Goal: Task Accomplishment & Management: Manage account settings

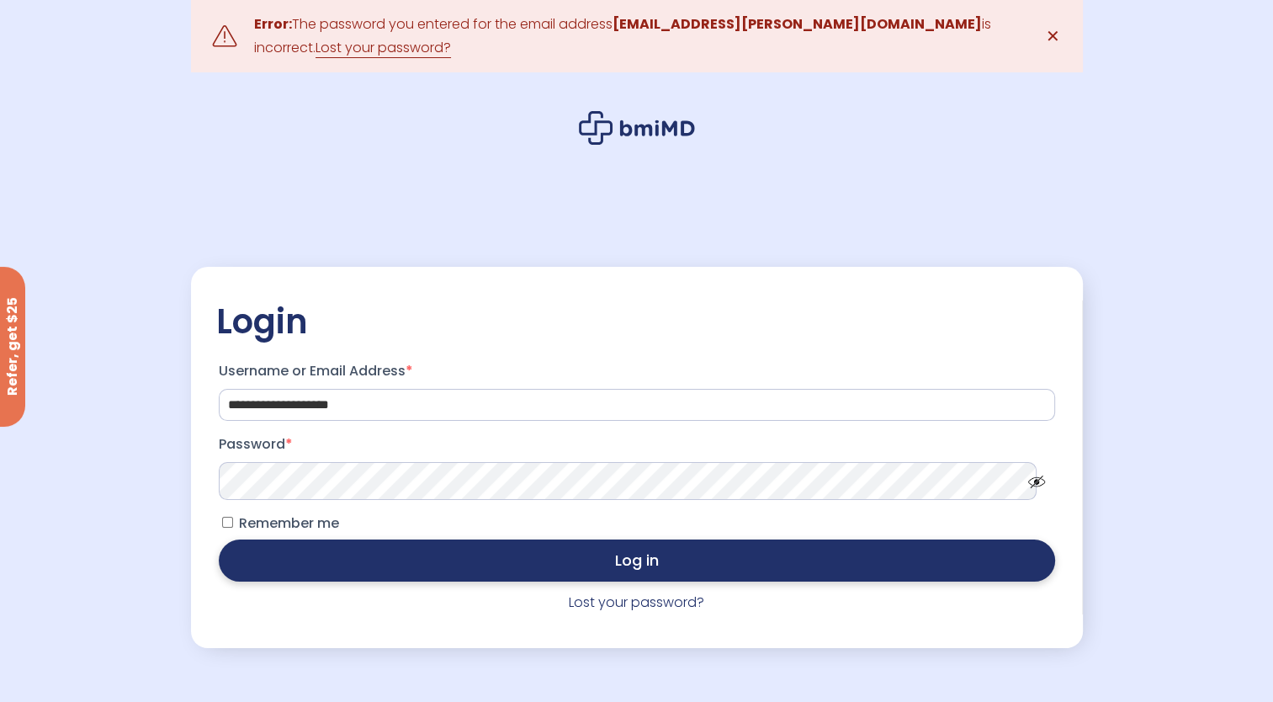
click at [545, 564] on button "Log in" at bounding box center [637, 560] width 836 height 42
click at [541, 545] on button "Log in" at bounding box center [637, 560] width 836 height 42
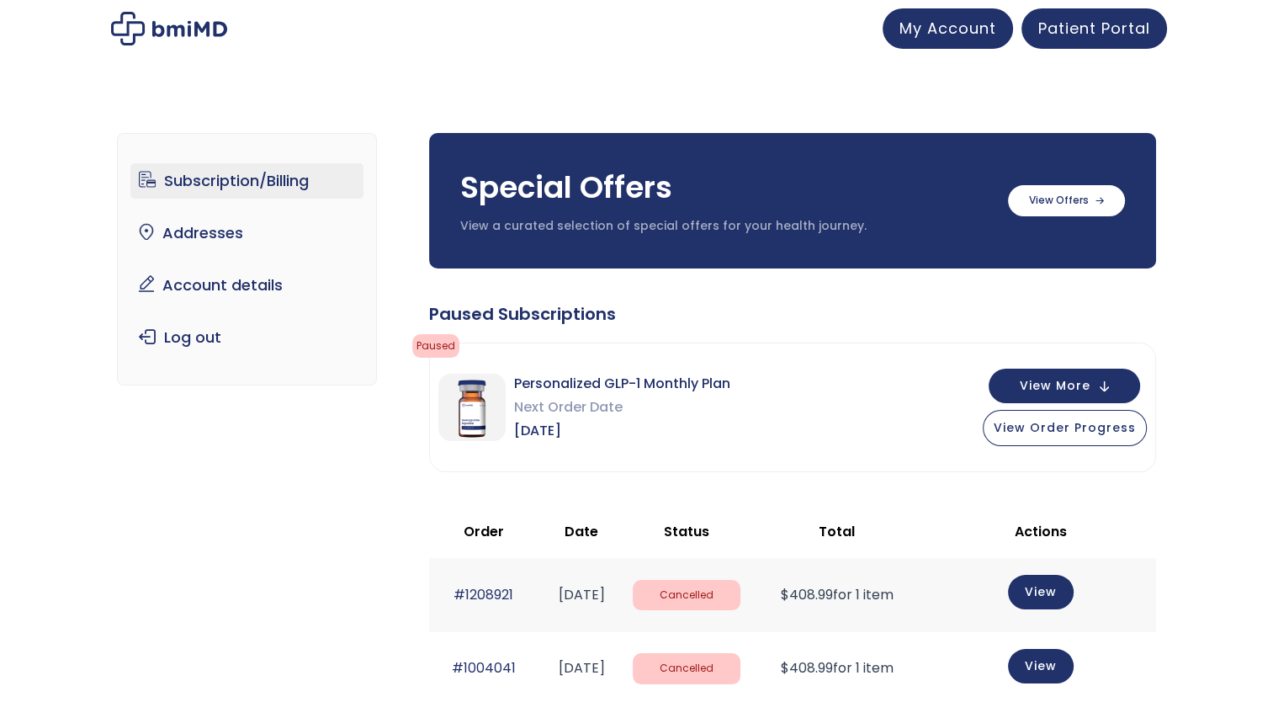
click at [236, 183] on link "Subscription/Billing" at bounding box center [246, 180] width 233 height 35
click at [1075, 195] on label at bounding box center [1066, 198] width 117 height 31
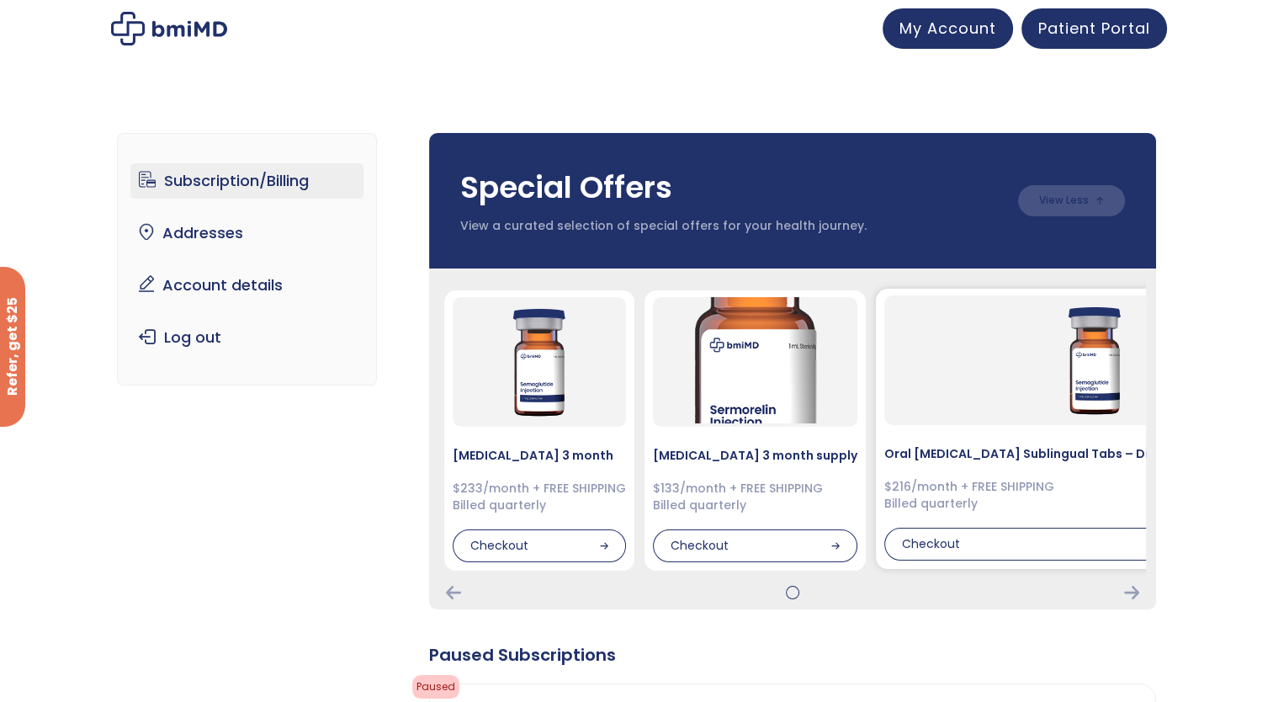
click at [1039, 365] on img at bounding box center [1095, 358] width 126 height 126
click at [1131, 594] on icon "Next Card" at bounding box center [1131, 592] width 15 height 13
click at [1132, 591] on icon "Next Card" at bounding box center [1131, 592] width 15 height 13
click at [1130, 591] on icon "Next Card" at bounding box center [1131, 592] width 15 height 13
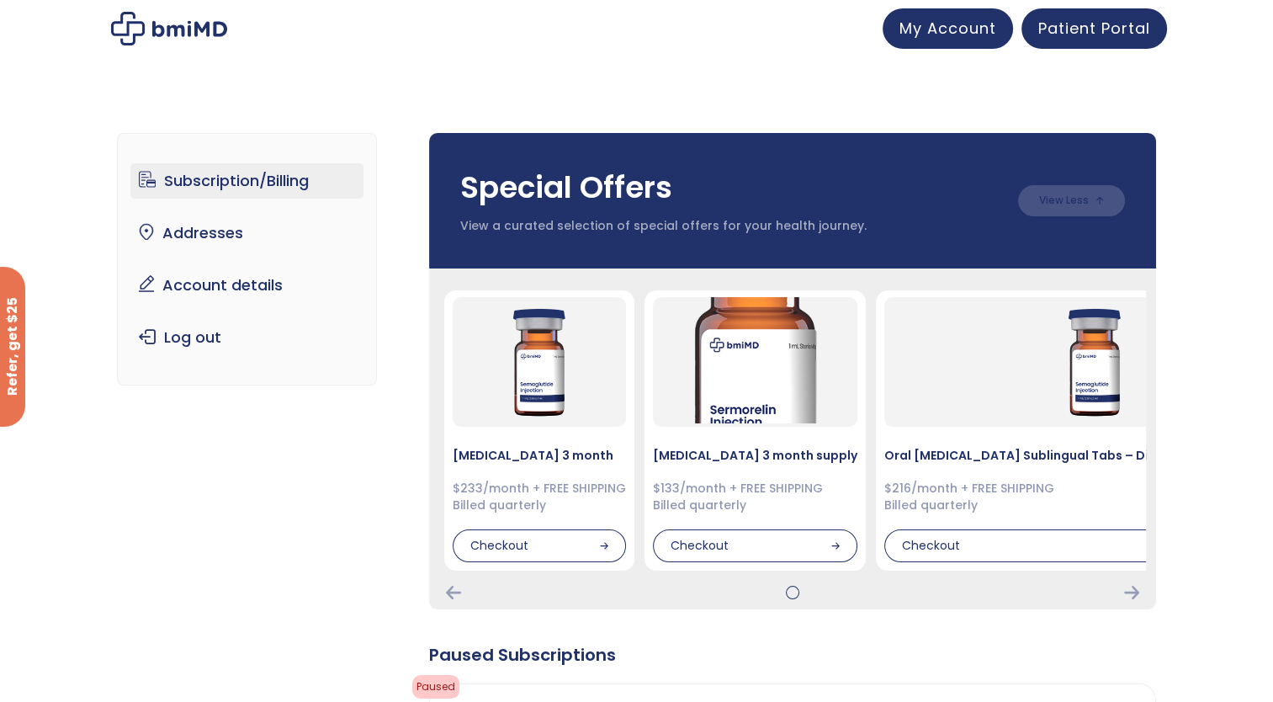
drag, startPoint x: 791, startPoint y: 591, endPoint x: 915, endPoint y: 587, distance: 123.7
click at [915, 587] on div at bounding box center [792, 592] width 707 height 13
click at [1124, 594] on icon "Next Card" at bounding box center [1131, 592] width 15 height 13
click at [1124, 593] on icon "Next Card" at bounding box center [1131, 592] width 15 height 13
click at [1123, 593] on div at bounding box center [792, 592] width 707 height 13
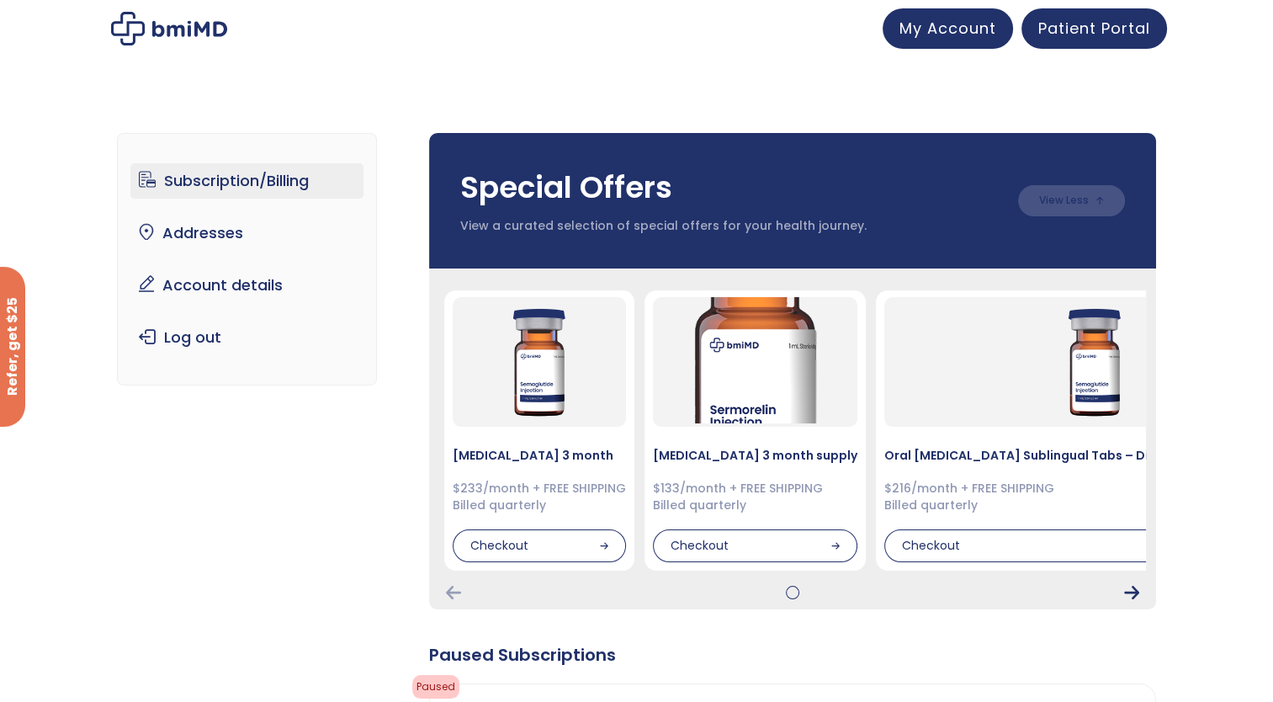
click at [1128, 591] on icon "Next Card" at bounding box center [1131, 592] width 15 height 13
click at [530, 404] on img at bounding box center [539, 358] width 126 height 126
click at [533, 541] on div "Checkout" at bounding box center [539, 545] width 173 height 34
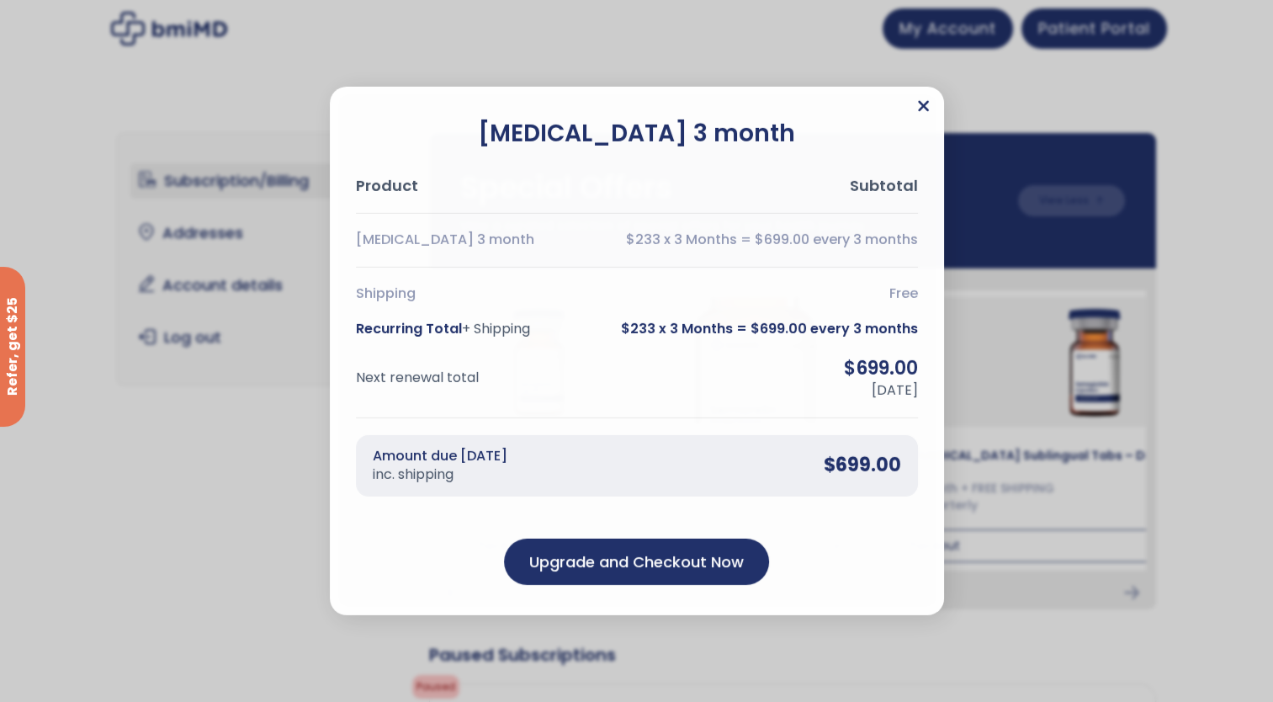
click at [921, 104] on icon "Close" at bounding box center [923, 106] width 11 height 11
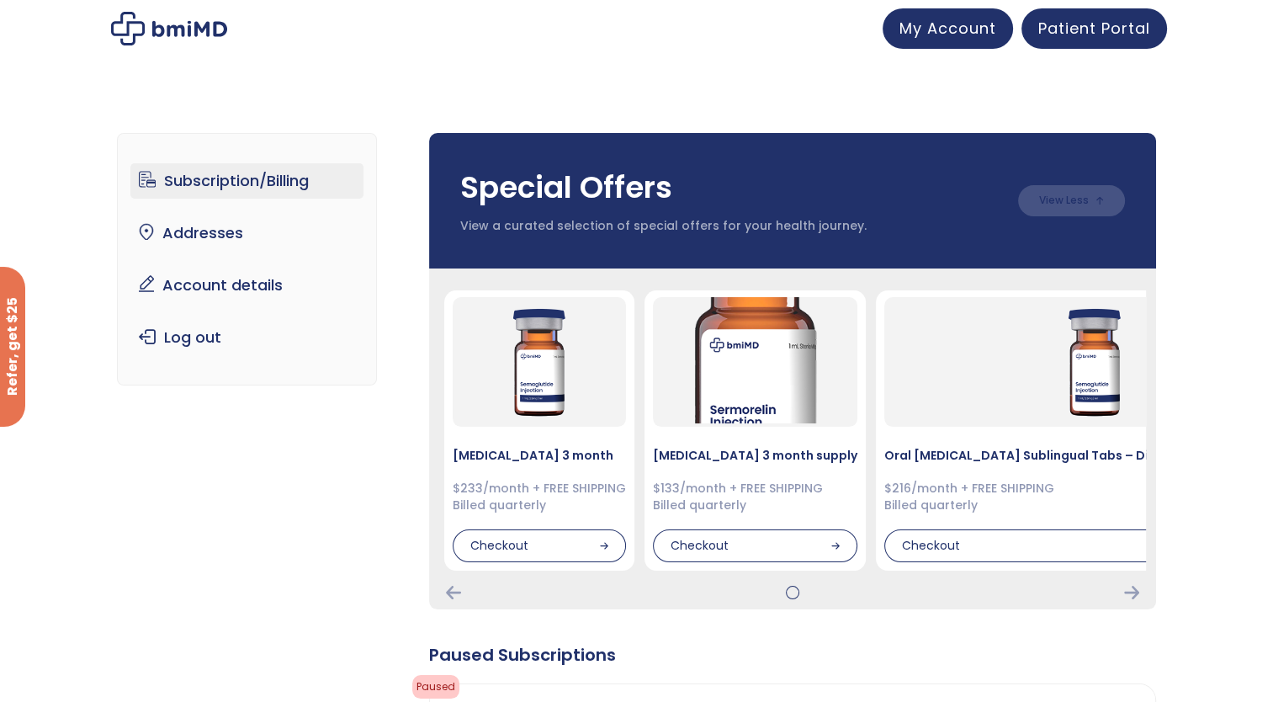
click at [793, 592] on div at bounding box center [793, 592] width 0 height 0
click at [1134, 594] on icon "Next Card" at bounding box center [1131, 592] width 15 height 13
click at [453, 590] on icon "Previous Card" at bounding box center [453, 592] width 15 height 13
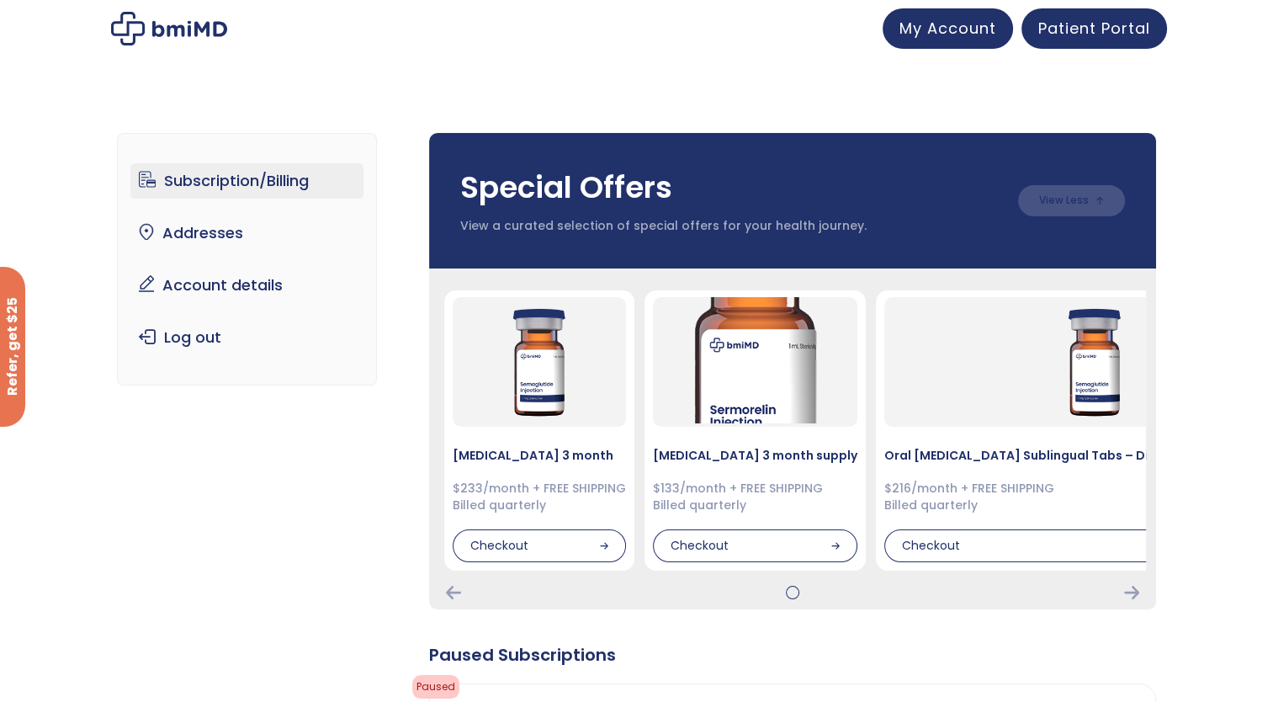
drag, startPoint x: 453, startPoint y: 590, endPoint x: 599, endPoint y: 542, distance: 154.1
click at [599, 542] on div "Checkout" at bounding box center [539, 546] width 173 height 34
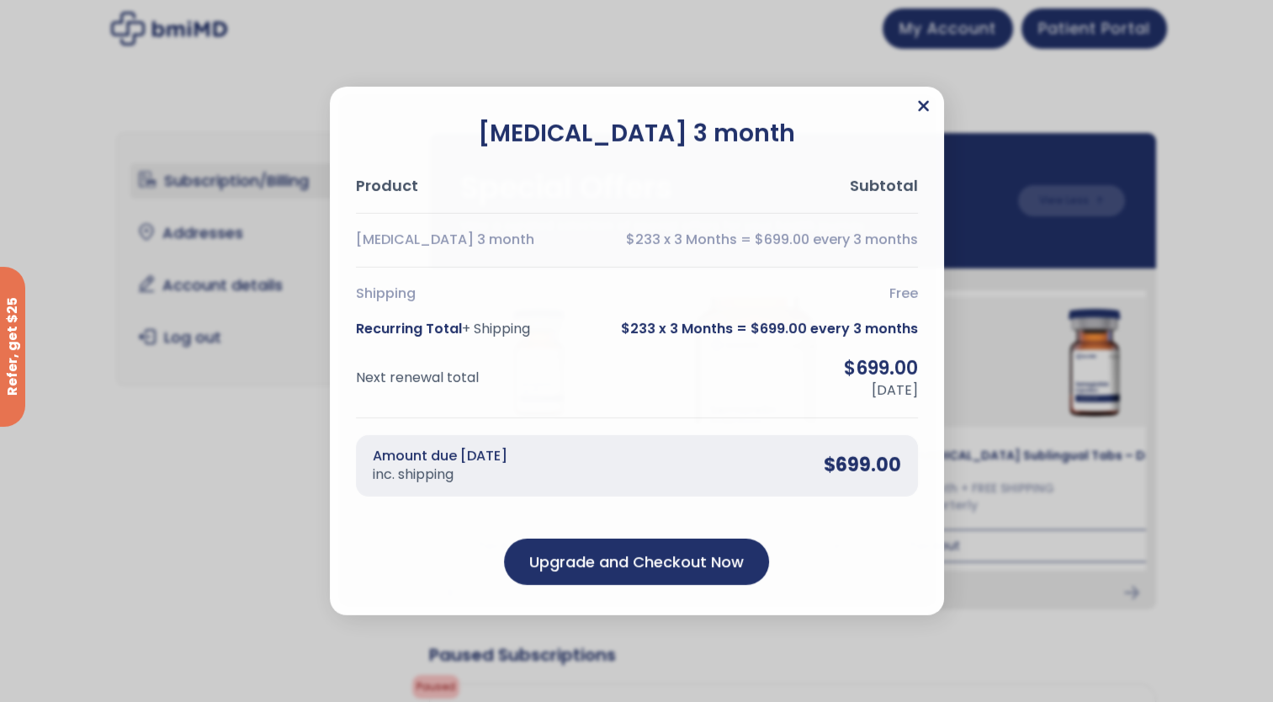
click at [919, 102] on icon "Close" at bounding box center [923, 106] width 11 height 11
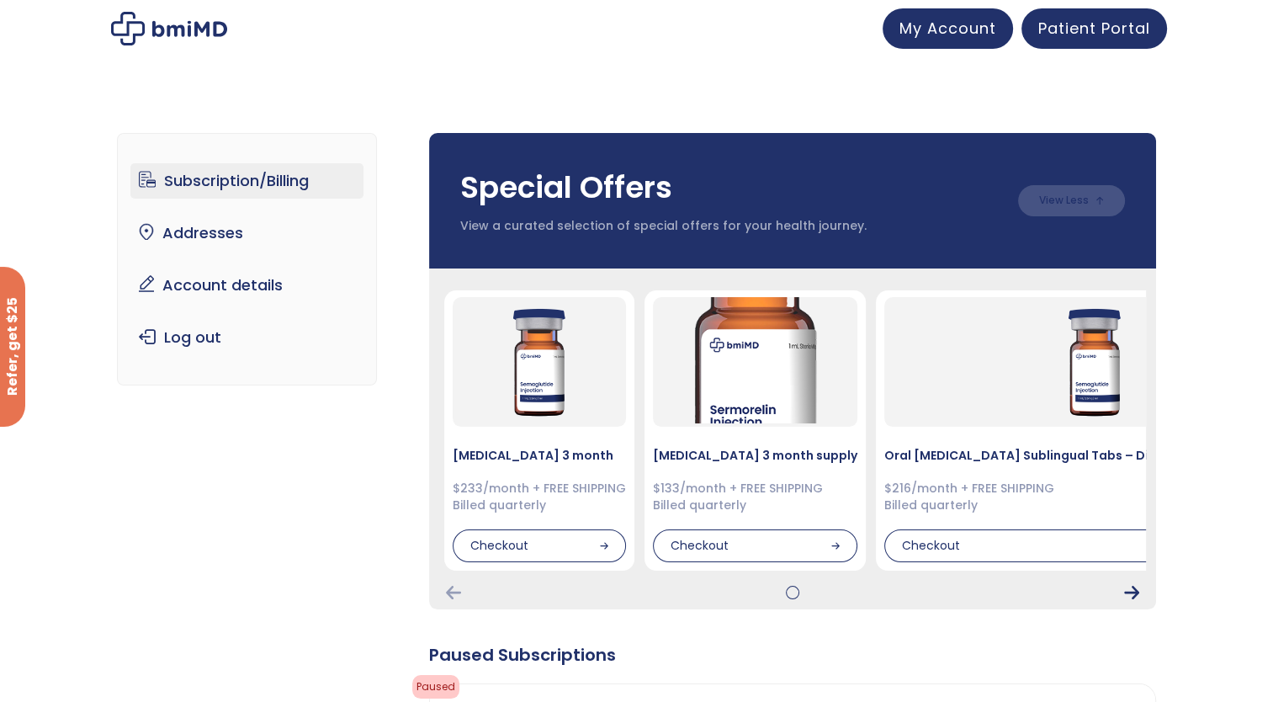
click at [1130, 597] on icon "Next Card" at bounding box center [1131, 592] width 15 height 13
click at [1129, 597] on icon "Next Card" at bounding box center [1131, 592] width 15 height 13
click at [1128, 597] on icon "Next Card" at bounding box center [1131, 592] width 15 height 13
drag, startPoint x: 1128, startPoint y: 597, endPoint x: 1065, endPoint y: 504, distance: 112.0
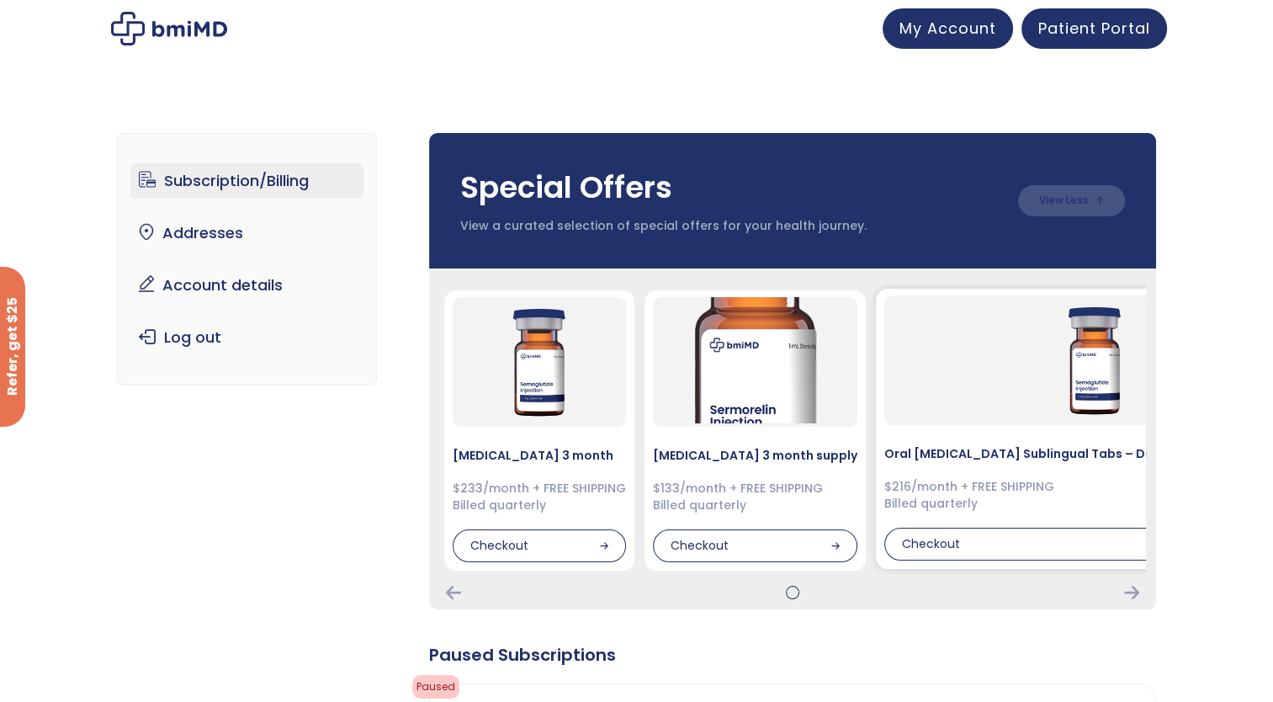
click at [1065, 504] on div "$216/month + FREE SHIPPING Billed quarterly" at bounding box center [1095, 495] width 422 height 33
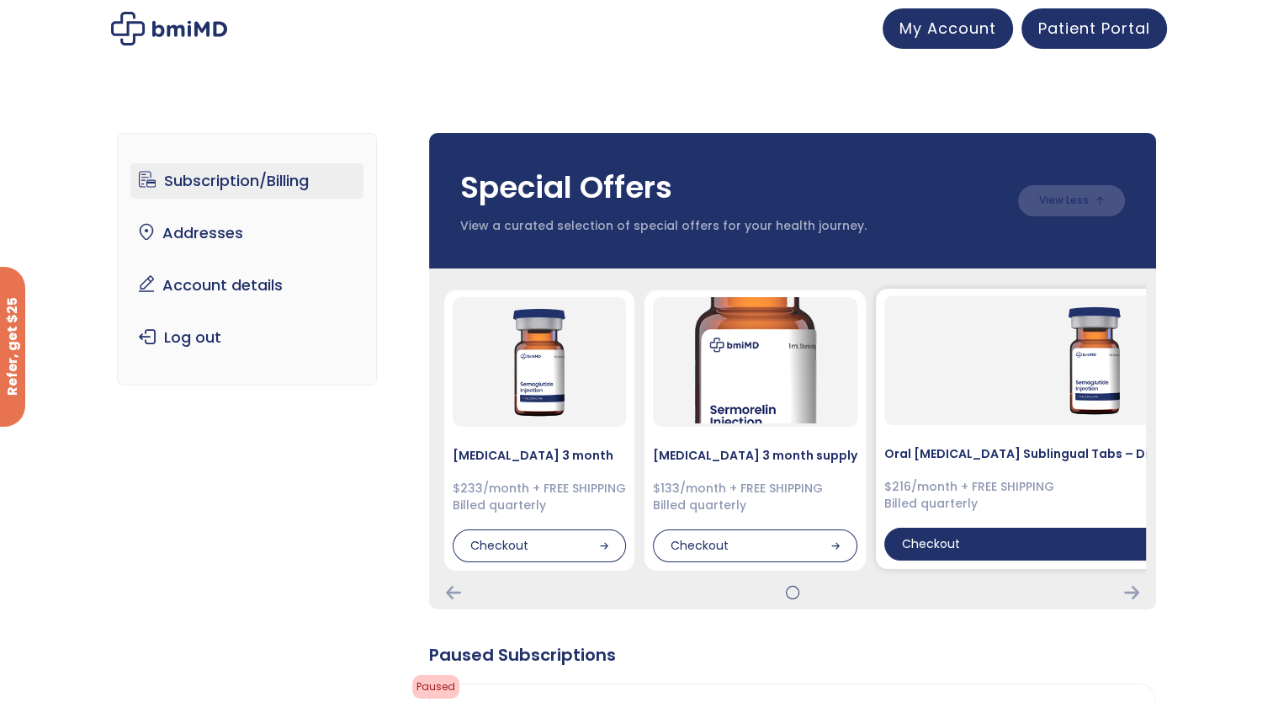
click at [909, 544] on div "Checkout" at bounding box center [1095, 545] width 422 height 34
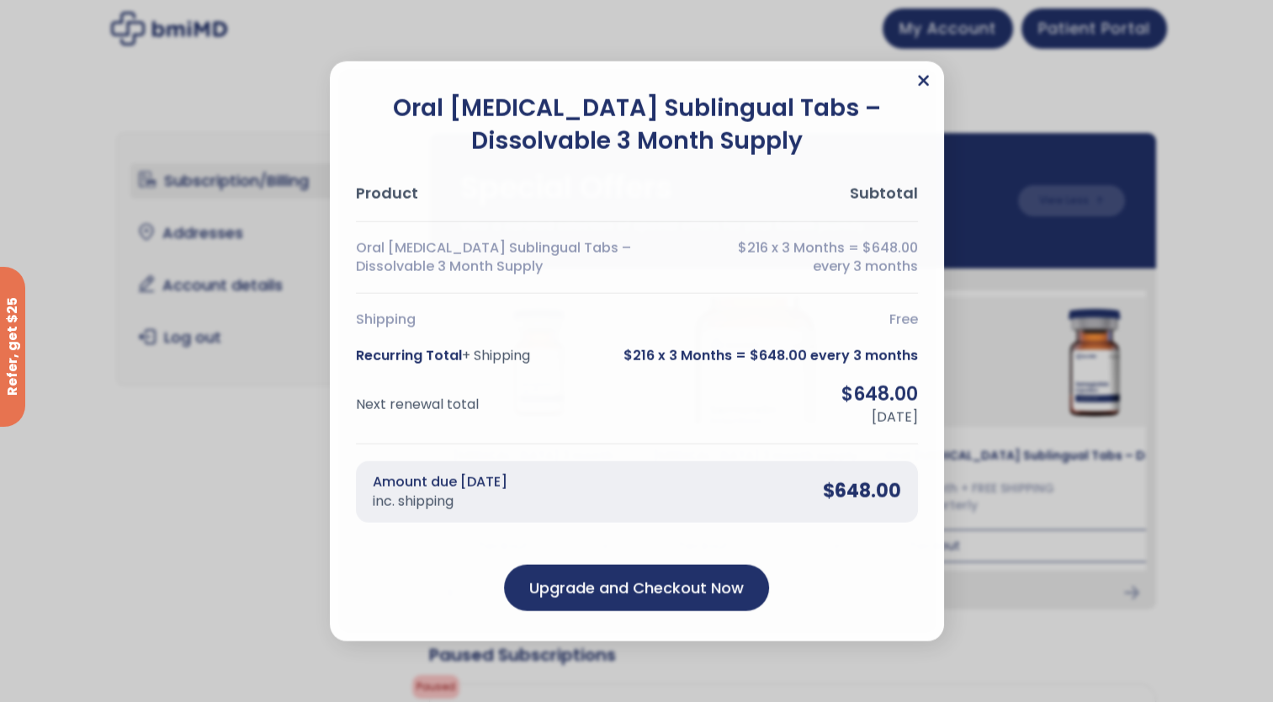
click at [926, 79] on icon "Close" at bounding box center [923, 80] width 13 height 17
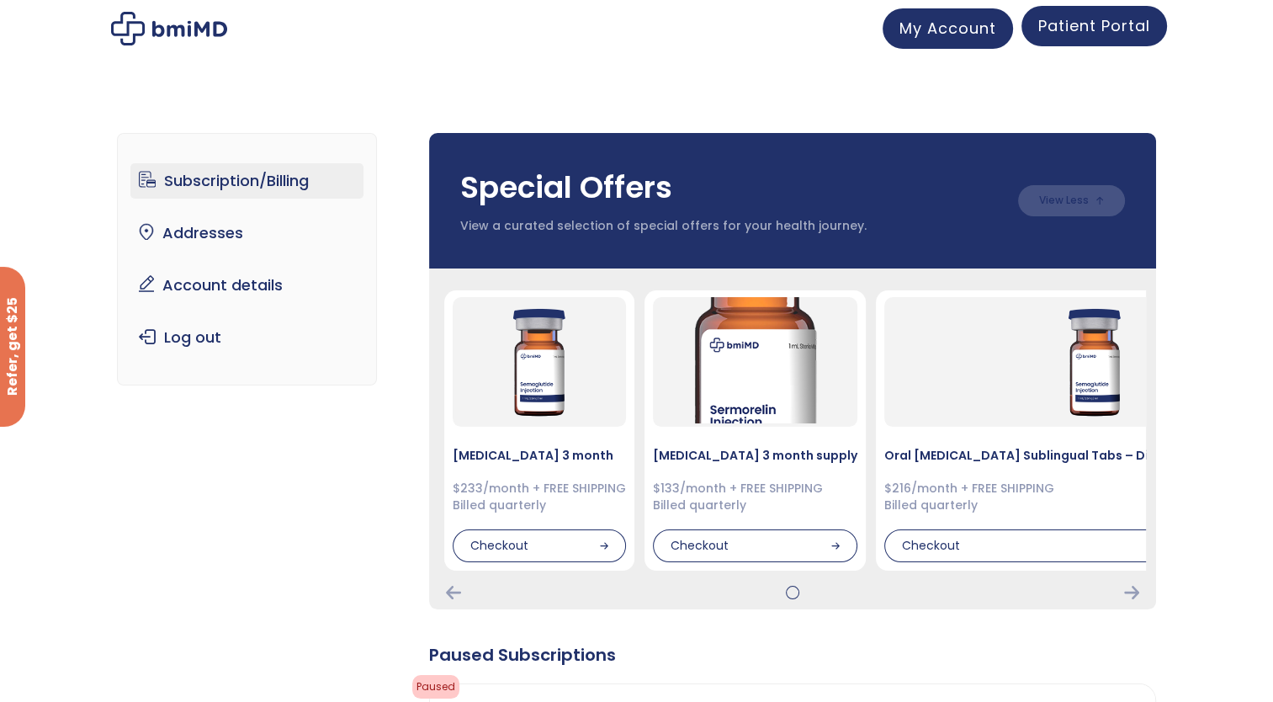
click at [1104, 27] on span "Patient Portal" at bounding box center [1094, 25] width 112 height 21
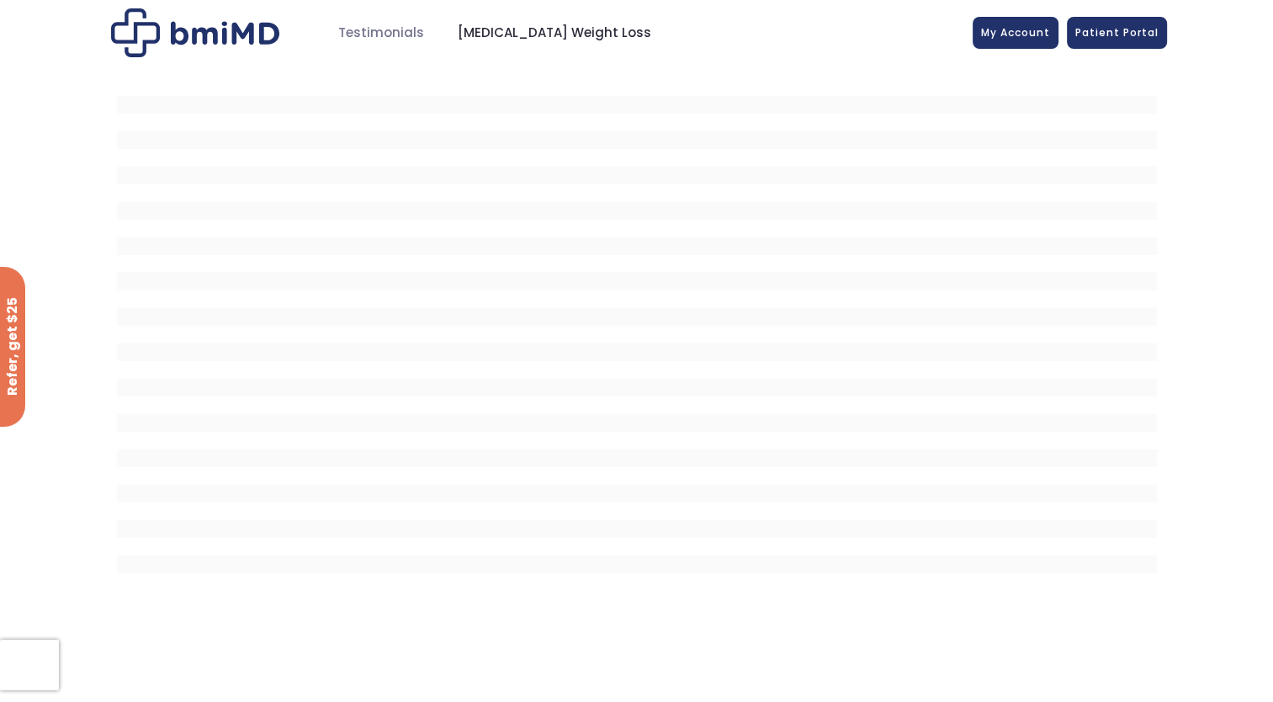
click at [574, 30] on span "[MEDICAL_DATA] Weight Loss" at bounding box center [555, 33] width 194 height 19
